Goal: Use online tool/utility: Use online tool/utility

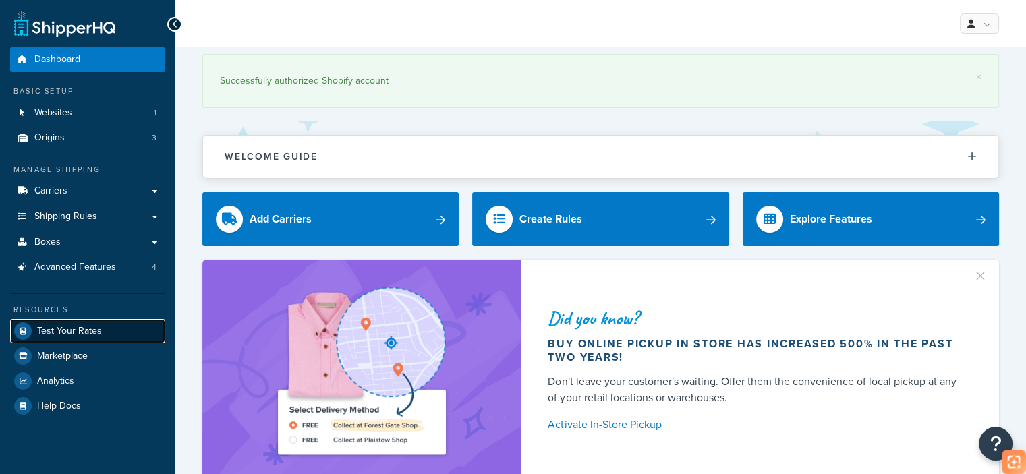
click at [70, 335] on span "Test Your Rates" at bounding box center [69, 331] width 65 height 11
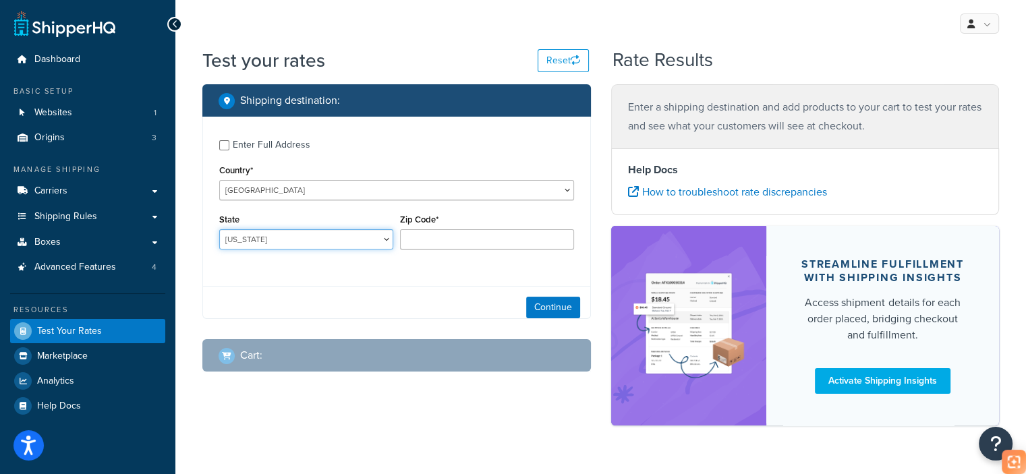
click at [297, 239] on select "[US_STATE] [US_STATE] [US_STATE] [US_STATE] [US_STATE] Armed Forces Americas Ar…" at bounding box center [306, 239] width 174 height 20
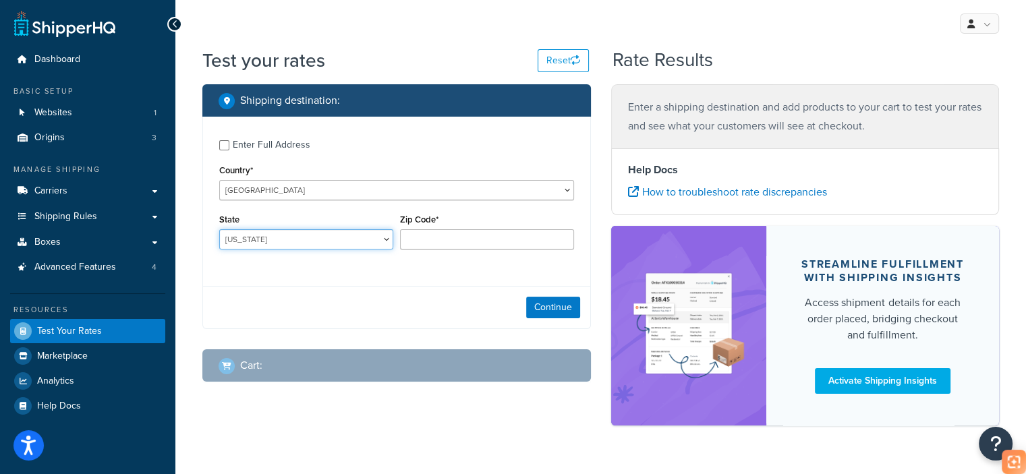
select select "CA"
click at [219, 229] on select "[US_STATE] [US_STATE] [US_STATE] [US_STATE] [US_STATE] Armed Forces Americas Ar…" at bounding box center [306, 239] width 174 height 20
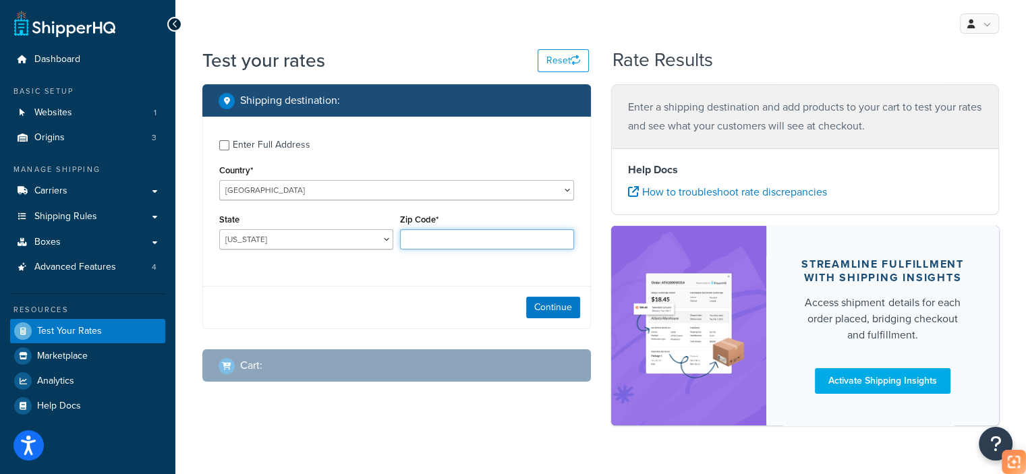
click at [428, 245] on input "Zip Code*" at bounding box center [487, 239] width 174 height 20
type input "9000"
click at [542, 309] on button "Continue" at bounding box center [553, 308] width 54 height 22
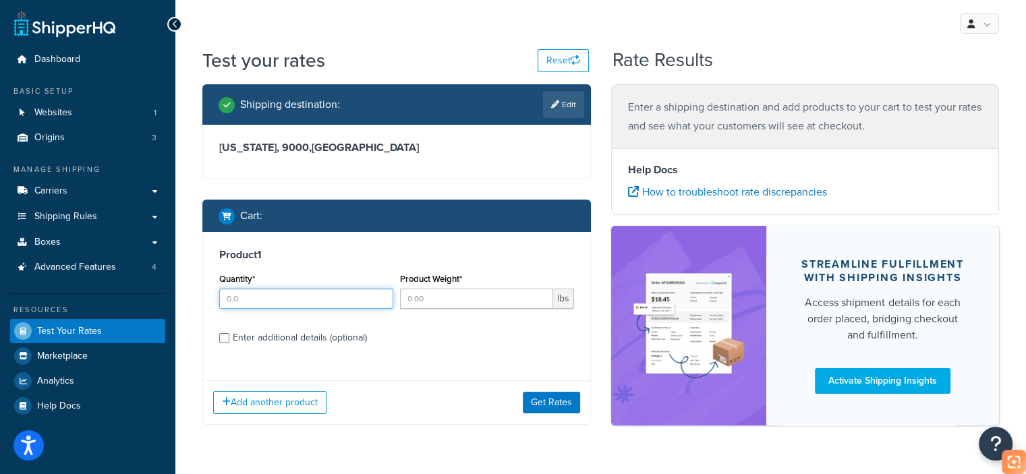
click at [294, 297] on input "Quantity*" at bounding box center [306, 299] width 174 height 20
type input "1"
click at [426, 299] on input "Product Weight*" at bounding box center [476, 299] width 153 height 20
type input "8.4"
click at [303, 340] on div "Enter additional details (optional)" at bounding box center [300, 338] width 134 height 19
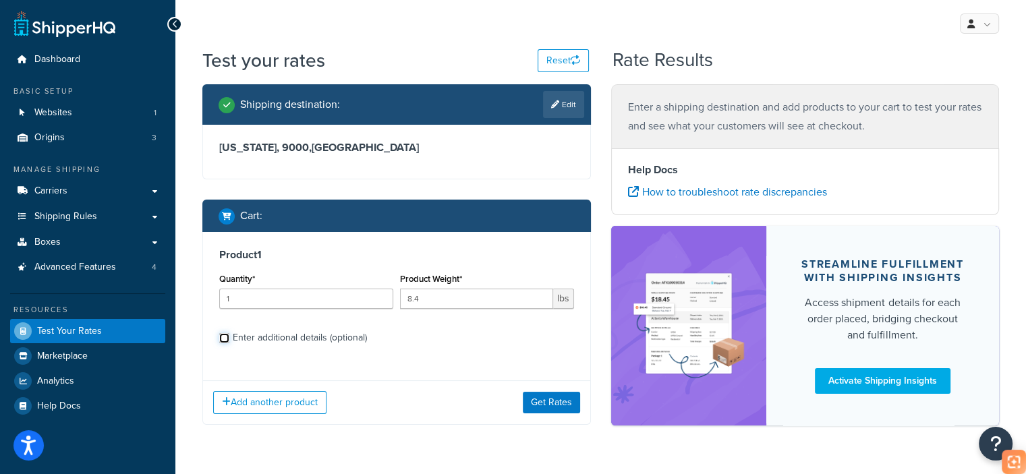
click at [229, 340] on input "Enter additional details (optional)" at bounding box center [224, 338] width 10 height 10
checkbox input "true"
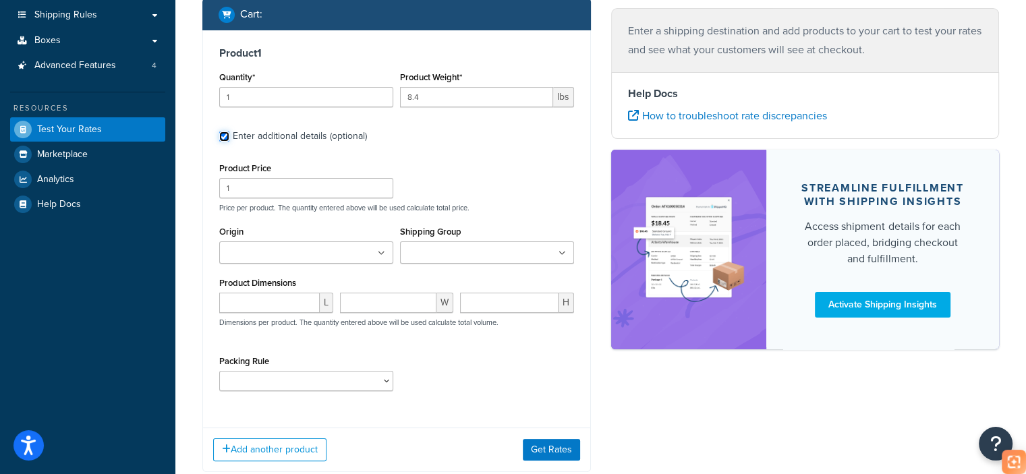
scroll to position [202, 0]
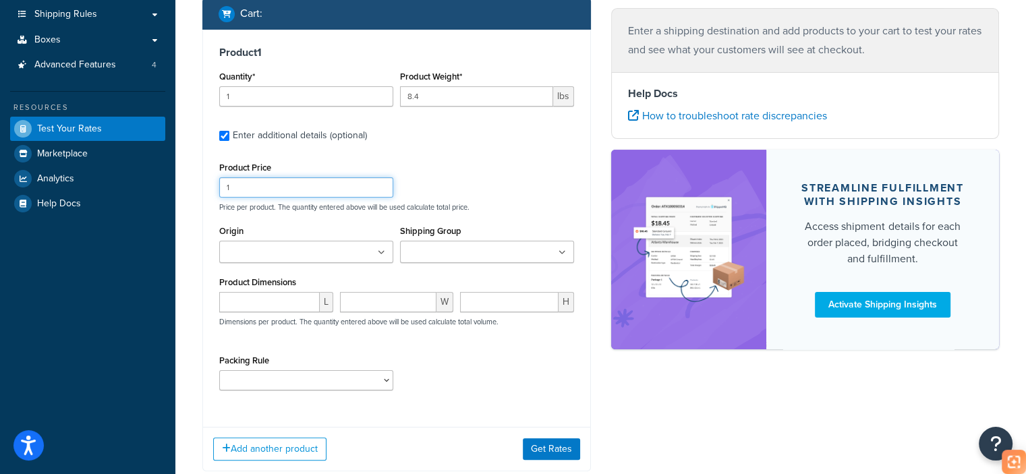
click at [205, 203] on div "Product 1 Quantity* 1 Product Weight* 8.4 lbs Enter additional details (optiona…" at bounding box center [396, 223] width 387 height 387
click at [262, 304] on input "number" at bounding box center [269, 302] width 101 height 20
paste input "25.60"
type input "25.60"
click at [358, 295] on input "number" at bounding box center [388, 302] width 97 height 20
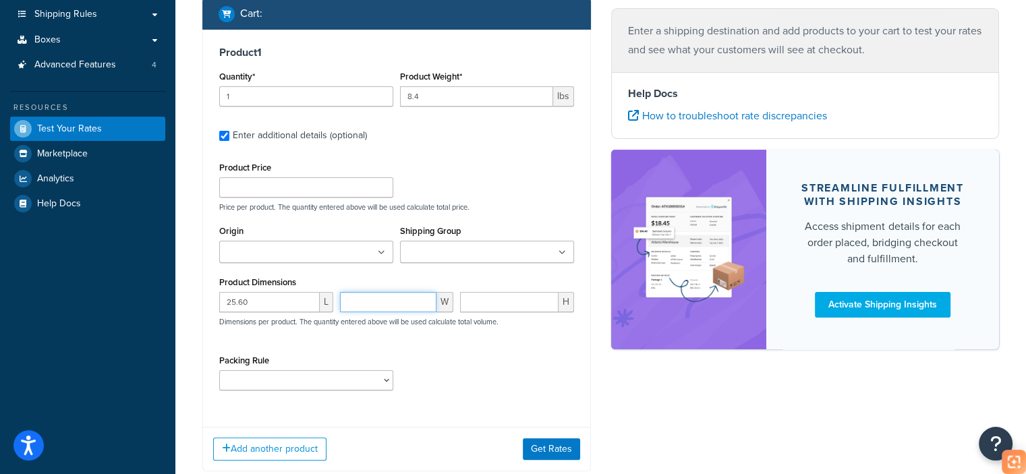
paste input "17.20"
type input "17.20"
click at [494, 300] on input "number" at bounding box center [509, 302] width 98 height 20
paste input "3.60"
type input "3.60"
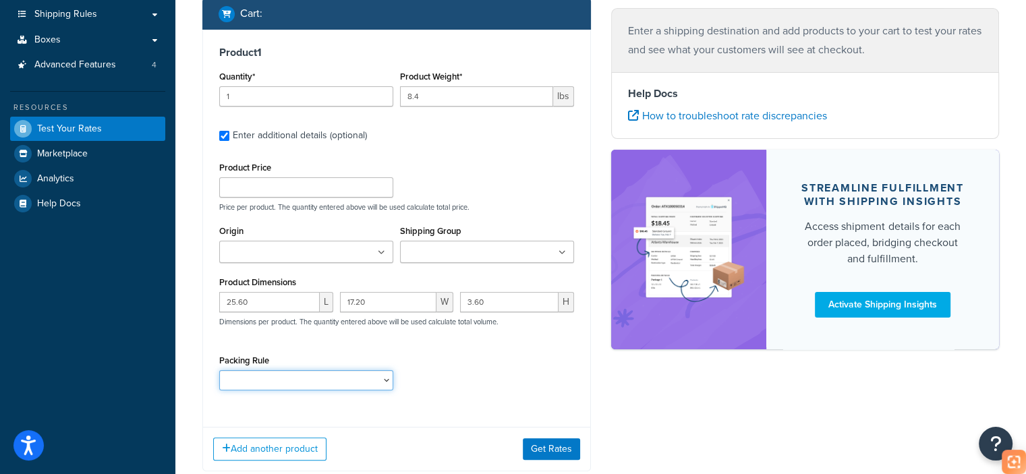
click at [307, 379] on select "test" at bounding box center [306, 380] width 174 height 20
select select "65687"
click at [219, 370] on select "test" at bounding box center [306, 380] width 174 height 20
click at [551, 447] on button "Get Rates" at bounding box center [551, 450] width 57 height 22
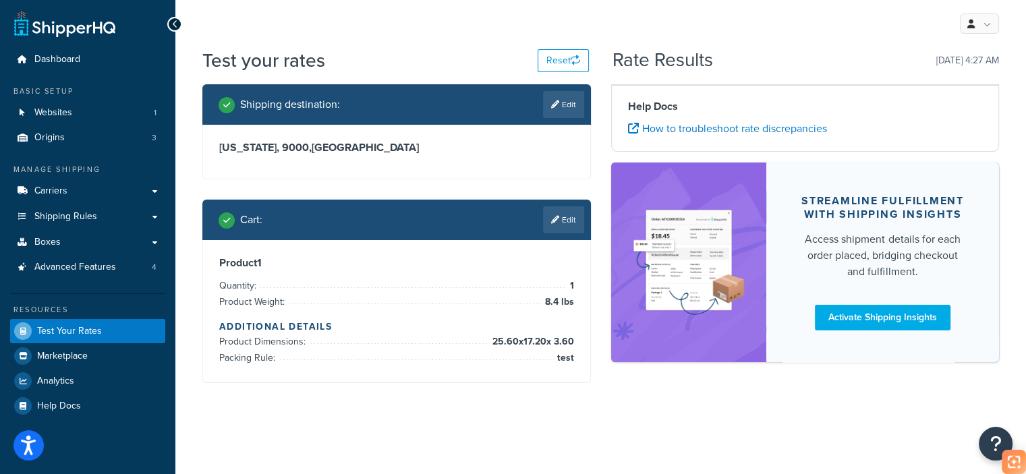
scroll to position [0, 0]
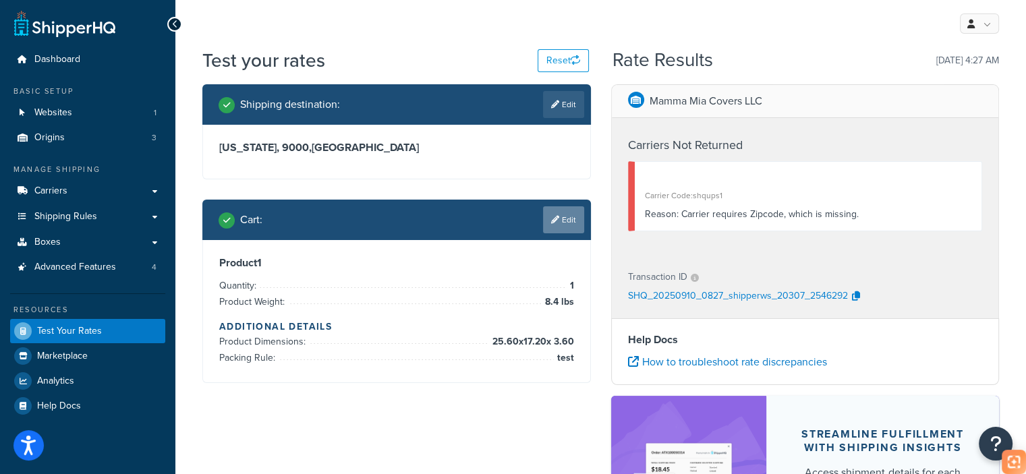
click at [572, 215] on link "Edit" at bounding box center [563, 219] width 41 height 27
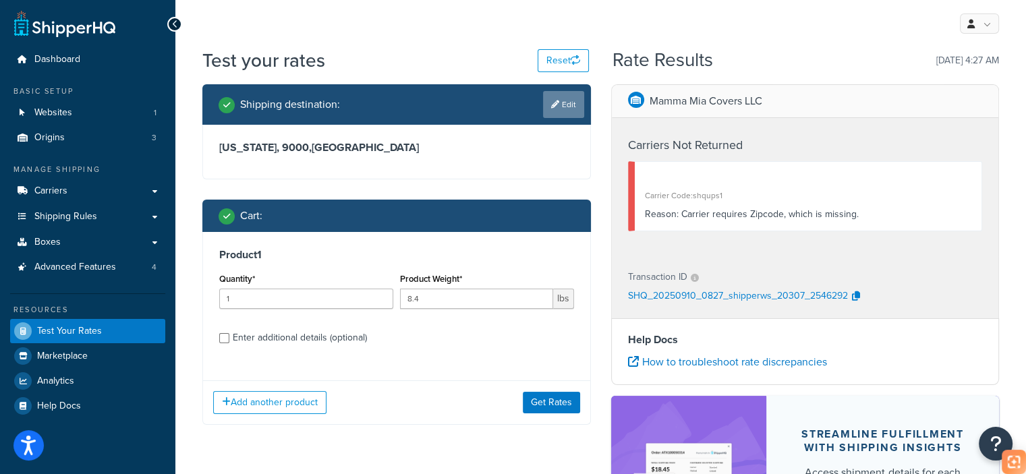
click at [553, 103] on icon at bounding box center [555, 105] width 8 height 8
select select "CA"
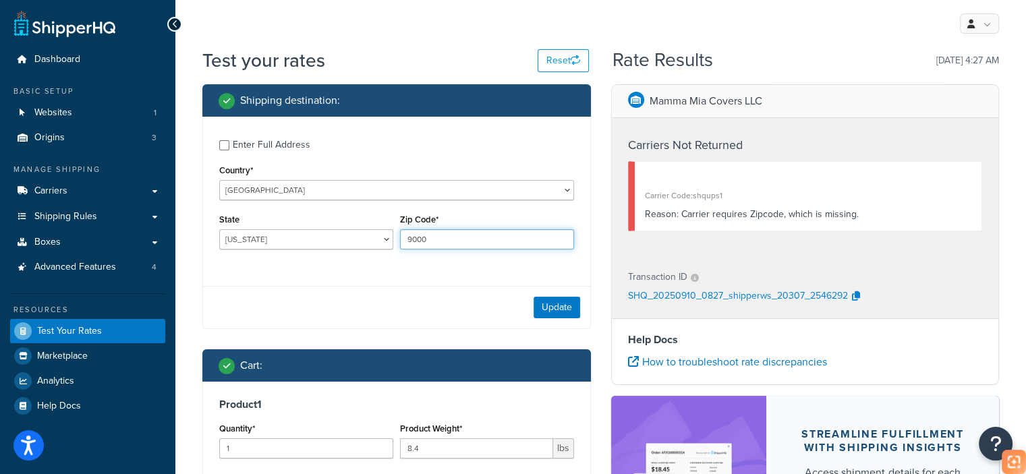
click at [463, 240] on input "9000" at bounding box center [487, 239] width 174 height 20
type input "90003"
click at [559, 312] on button "Update" at bounding box center [557, 308] width 47 height 22
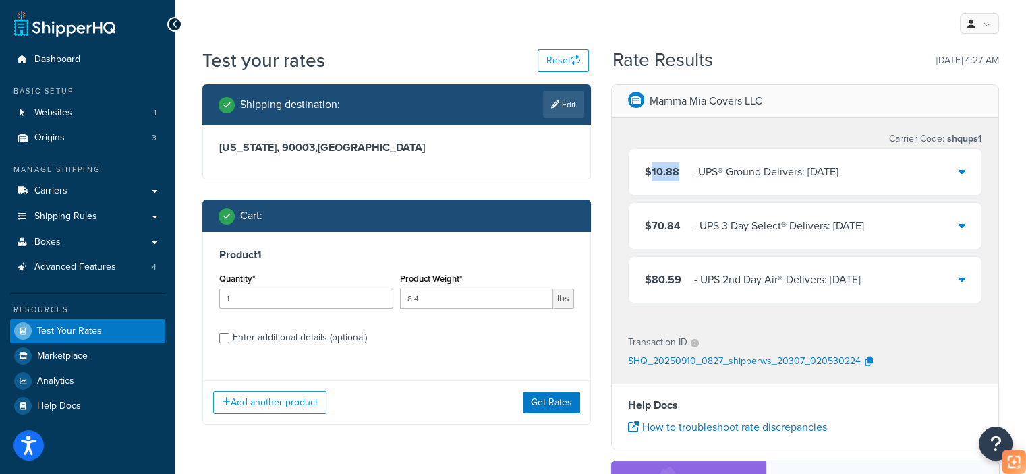
drag, startPoint x: 678, startPoint y: 174, endPoint x: 652, endPoint y: 179, distance: 26.9
click at [652, 179] on div "$10.88 ‌‌‍‍ - UPS® Ground Delivers: [DATE]" at bounding box center [742, 172] width 194 height 19
copy span "10.88"
